Goal: Check status: Verify the current state of an ongoing process or item

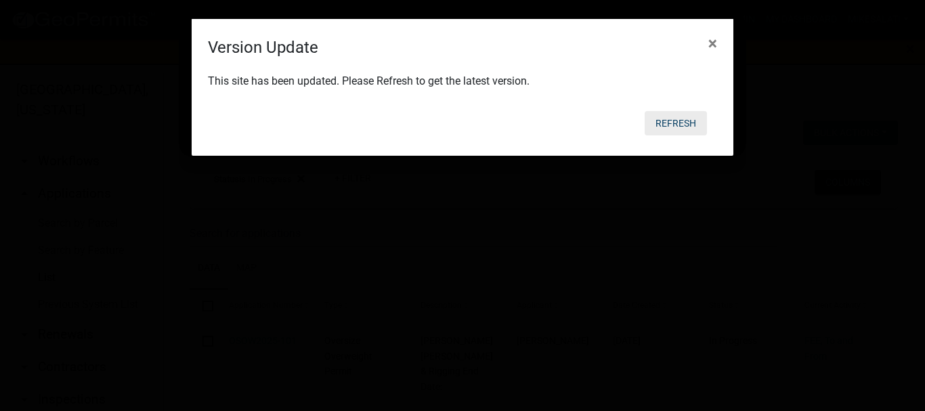
drag, startPoint x: 566, startPoint y: 49, endPoint x: 674, endPoint y: 127, distance: 133.1
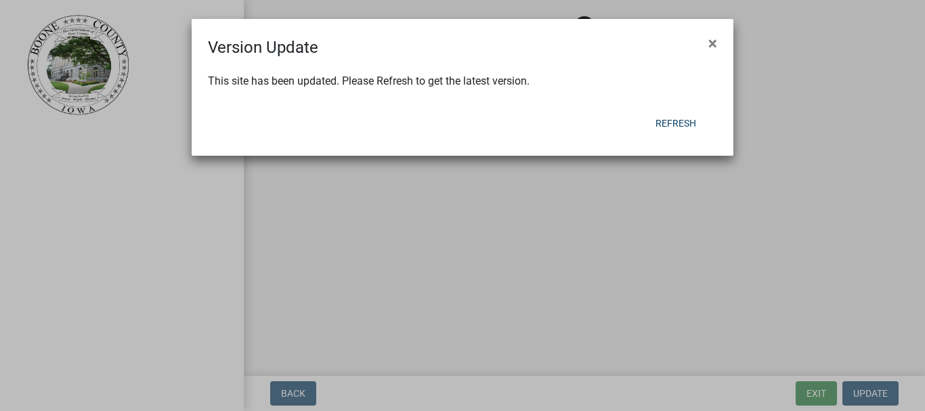
click at [674, 127] on ngb-modal-window "Version Update × This site has been updated. Please Refresh to get the latest v…" at bounding box center [462, 205] width 925 height 411
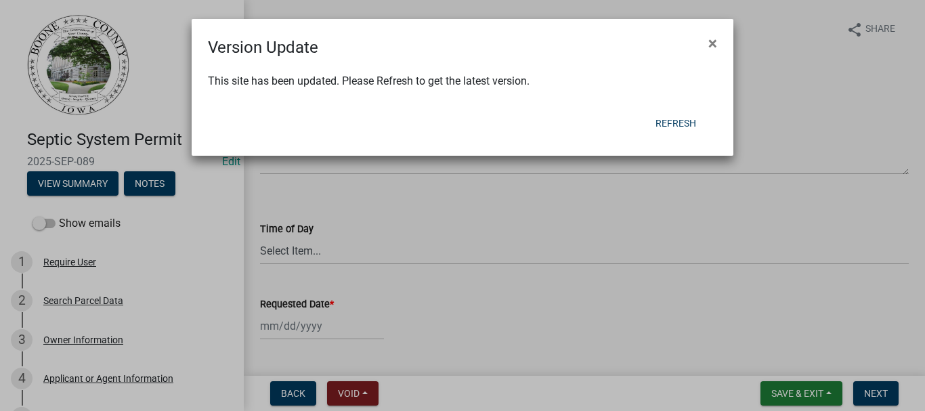
click at [704, 60] on div "This site has been updated. Please Refresh to get the latest version." at bounding box center [463, 83] width 542 height 46
click at [680, 122] on button "Refresh" at bounding box center [676, 123] width 62 height 24
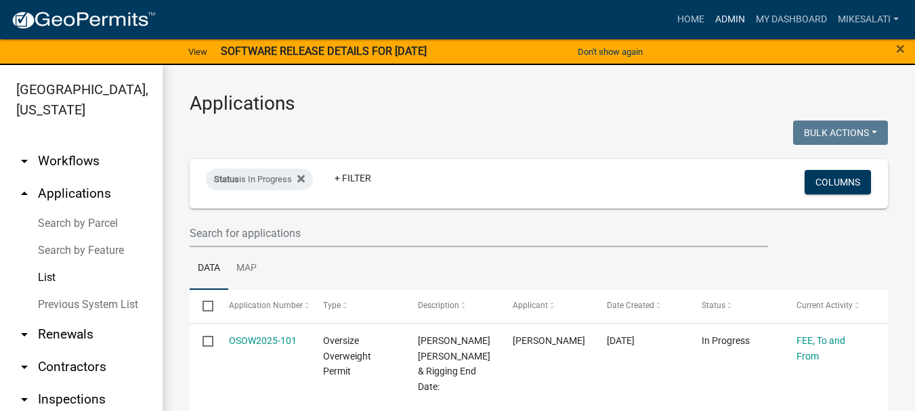
click at [730, 22] on link "Admin" at bounding box center [730, 20] width 41 height 26
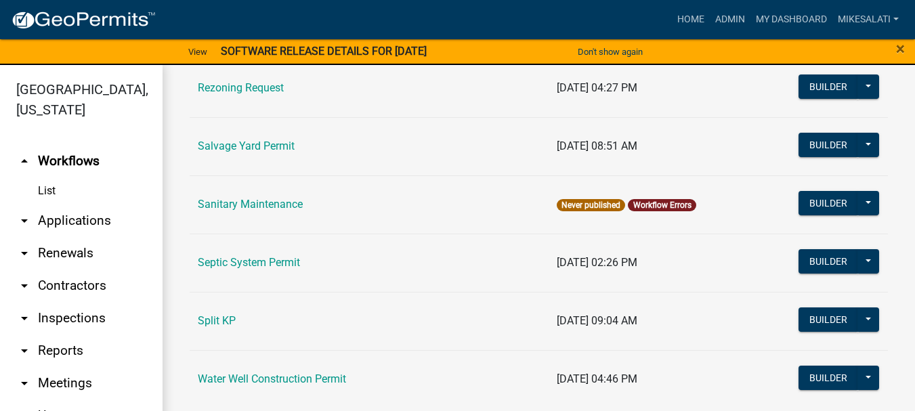
scroll to position [1851, 0]
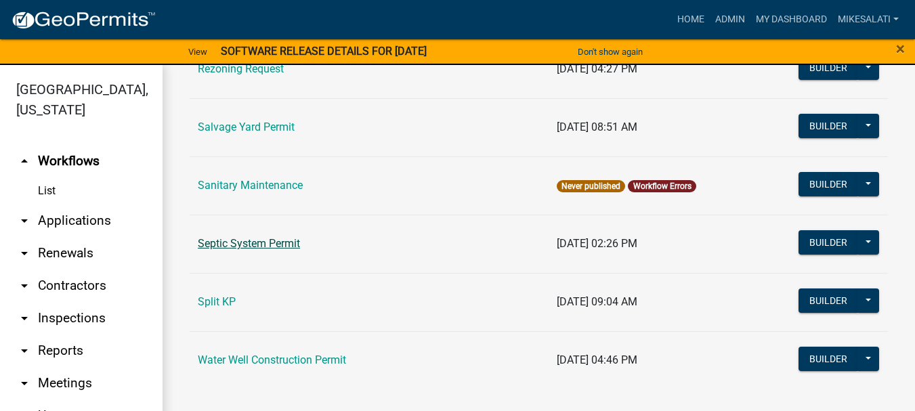
click at [280, 240] on link "Septic System Permit" at bounding box center [249, 243] width 102 height 13
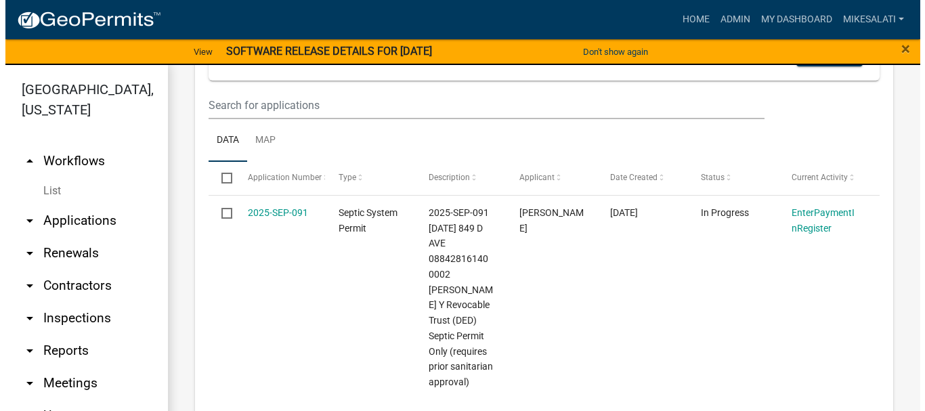
scroll to position [677, 0]
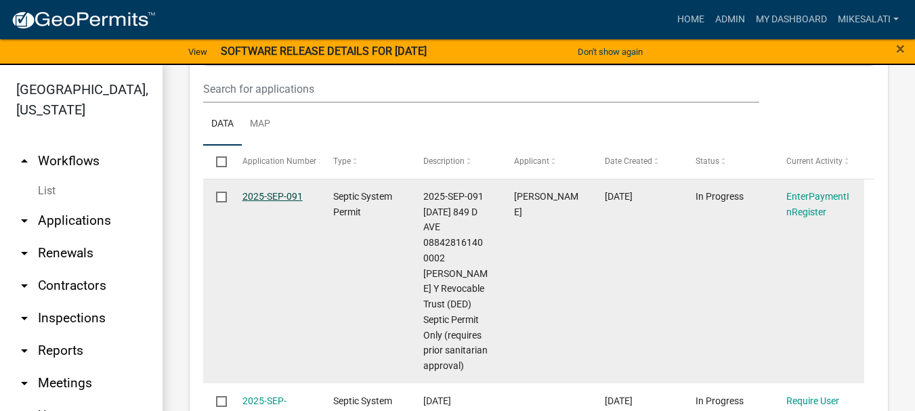
click at [268, 192] on link "2025-SEP-091" at bounding box center [273, 196] width 60 height 11
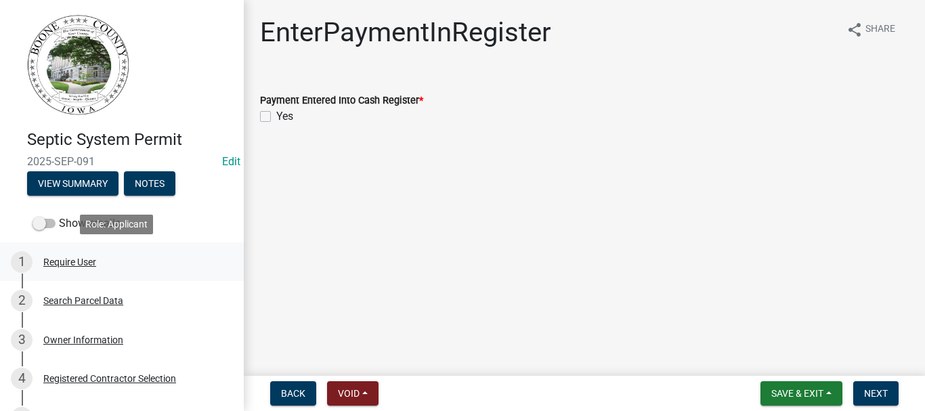
click at [79, 260] on div "Require User" at bounding box center [69, 261] width 53 height 9
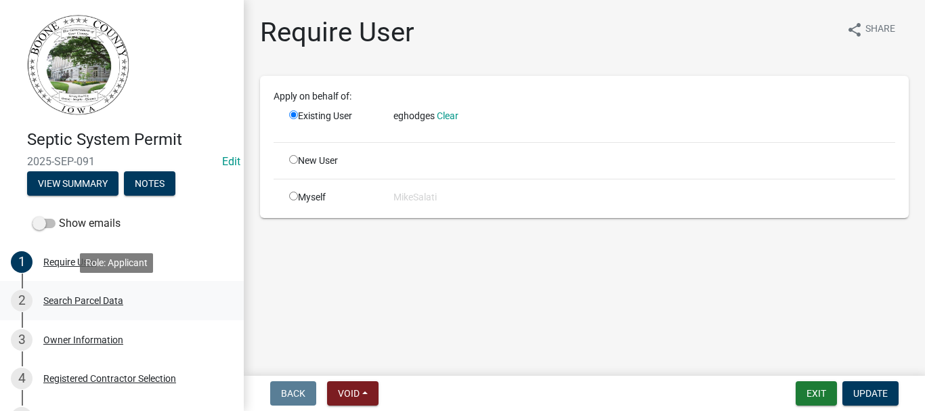
click at [75, 300] on div "Search Parcel Data" at bounding box center [83, 300] width 80 height 9
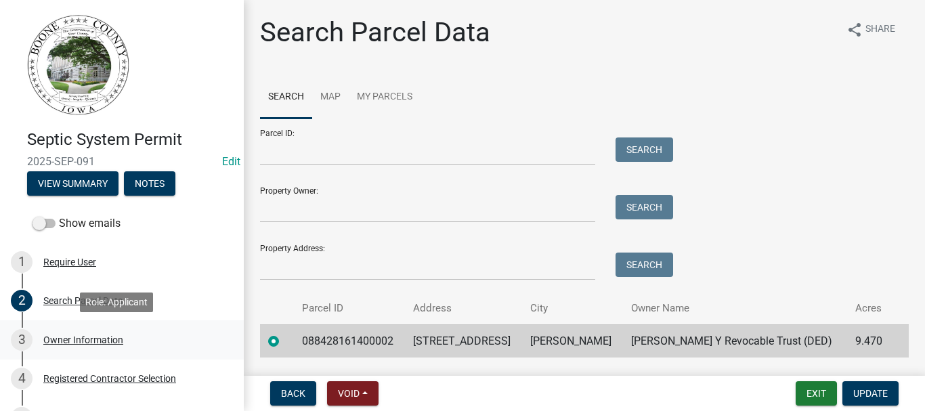
drag, startPoint x: 107, startPoint y: 331, endPoint x: 102, endPoint y: 336, distance: 7.2
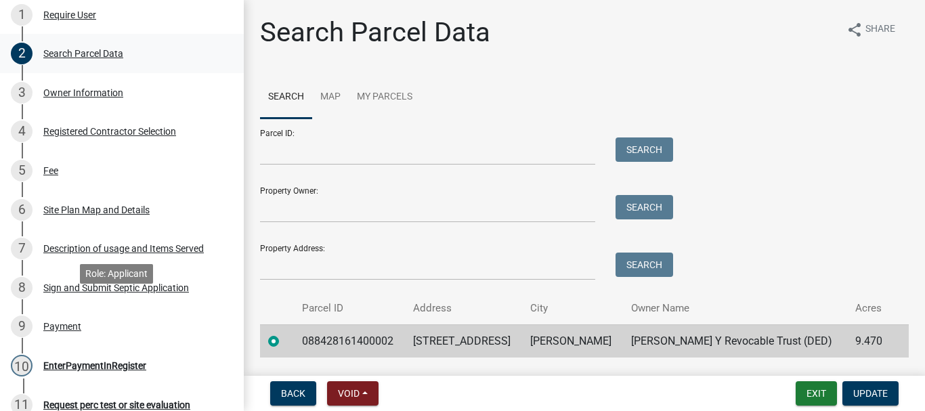
scroll to position [271, 0]
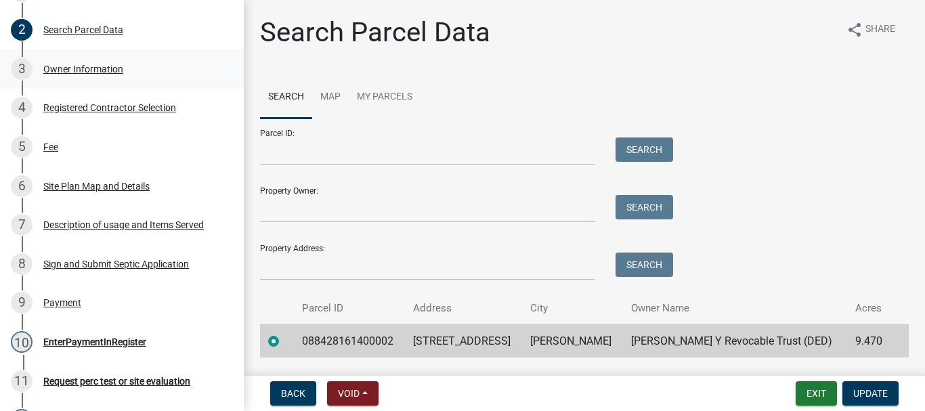
click at [100, 68] on div "Owner Information" at bounding box center [83, 68] width 80 height 9
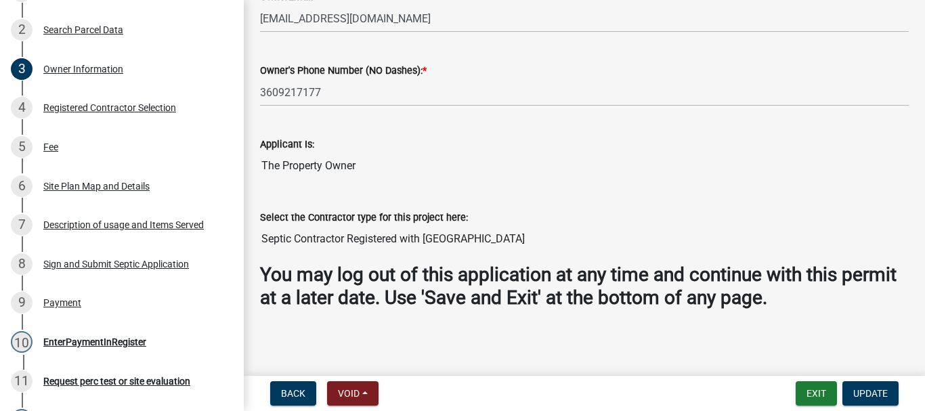
scroll to position [521, 0]
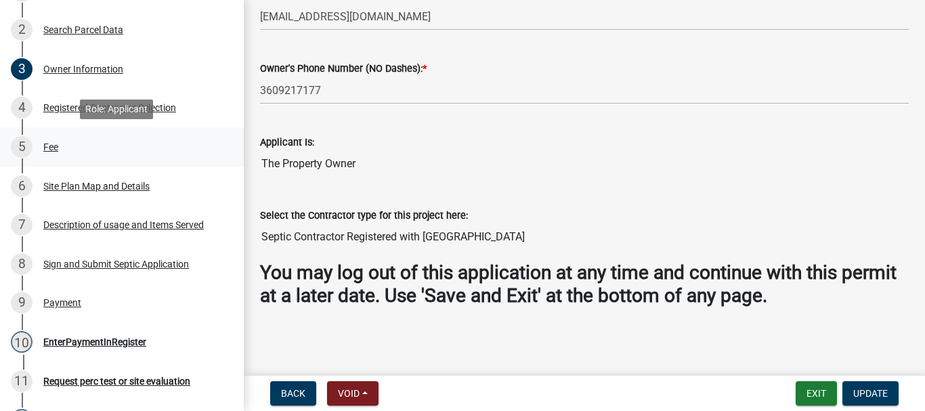
click at [50, 144] on div "Fee" at bounding box center [50, 146] width 15 height 9
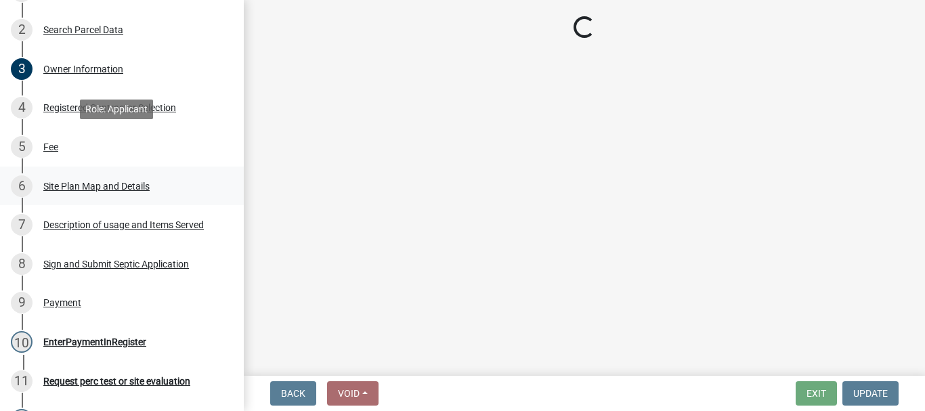
scroll to position [0, 0]
